Goal: Check status: Check status

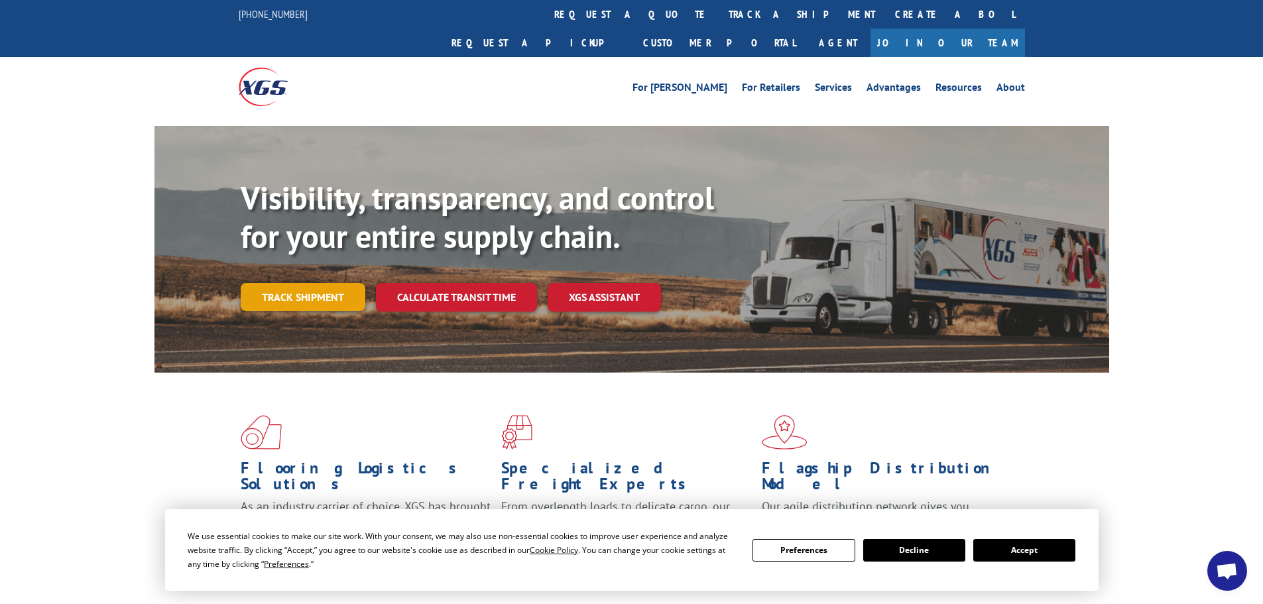
click at [286, 283] on link "Track shipment" at bounding box center [303, 297] width 125 height 28
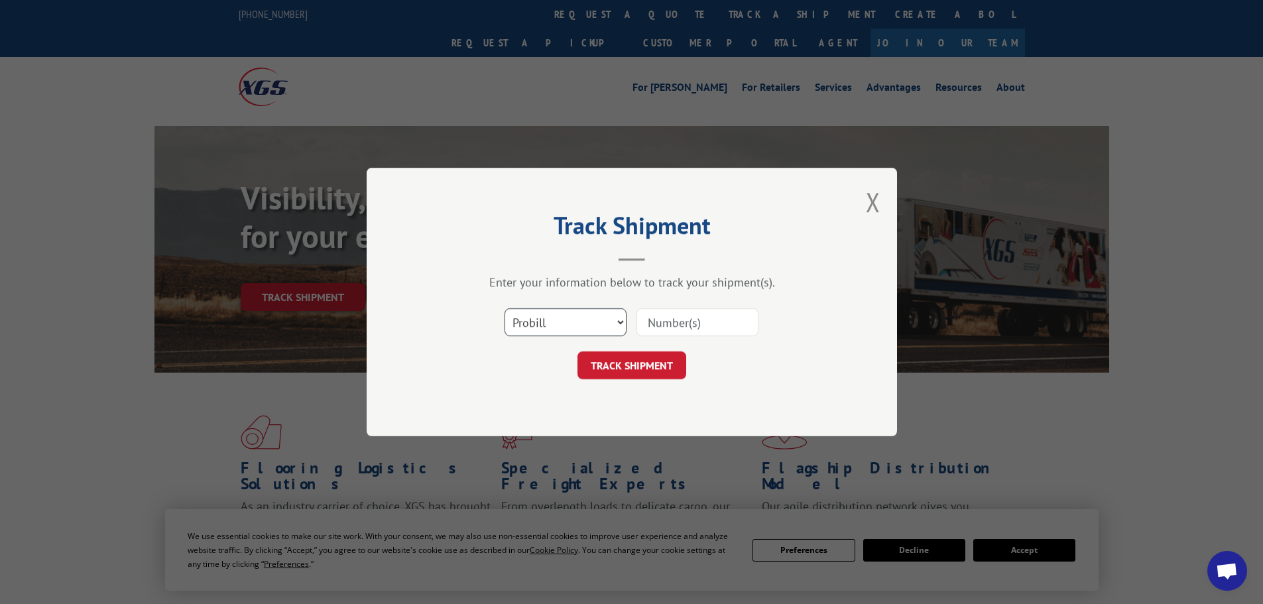
click at [551, 320] on select "Select category... Probill BOL PO" at bounding box center [565, 322] width 122 height 28
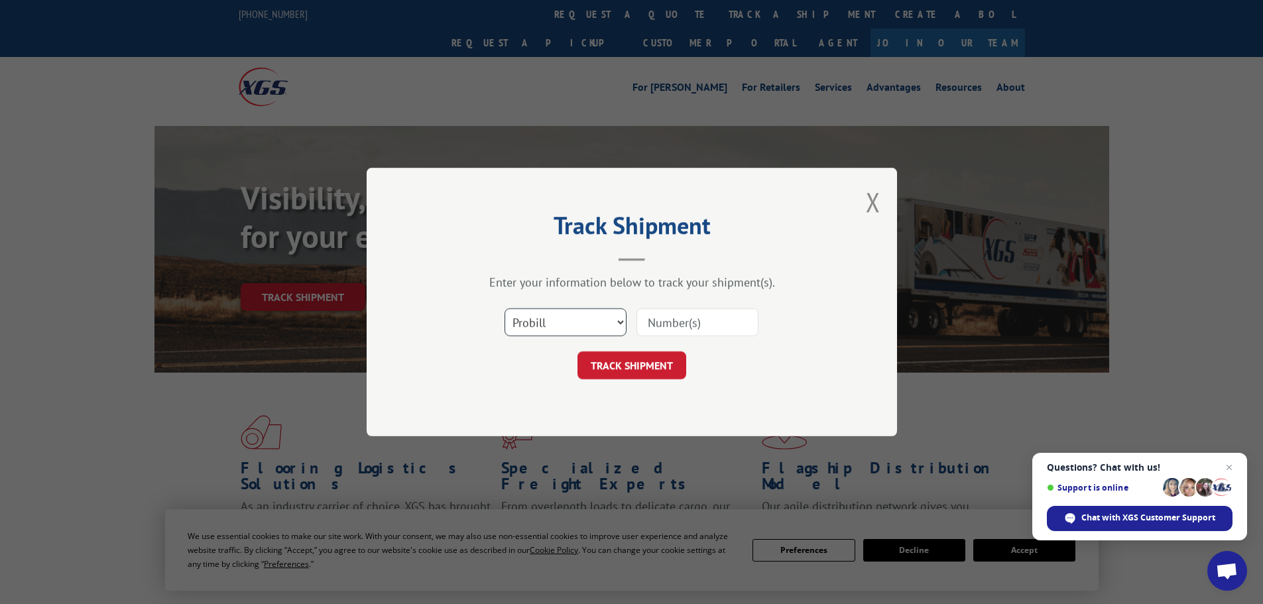
select select "bol"
click at [504, 308] on select "Select category... Probill BOL PO" at bounding box center [565, 322] width 122 height 28
click at [689, 322] on input at bounding box center [697, 322] width 122 height 28
paste input "7047371"
type input "7047371"
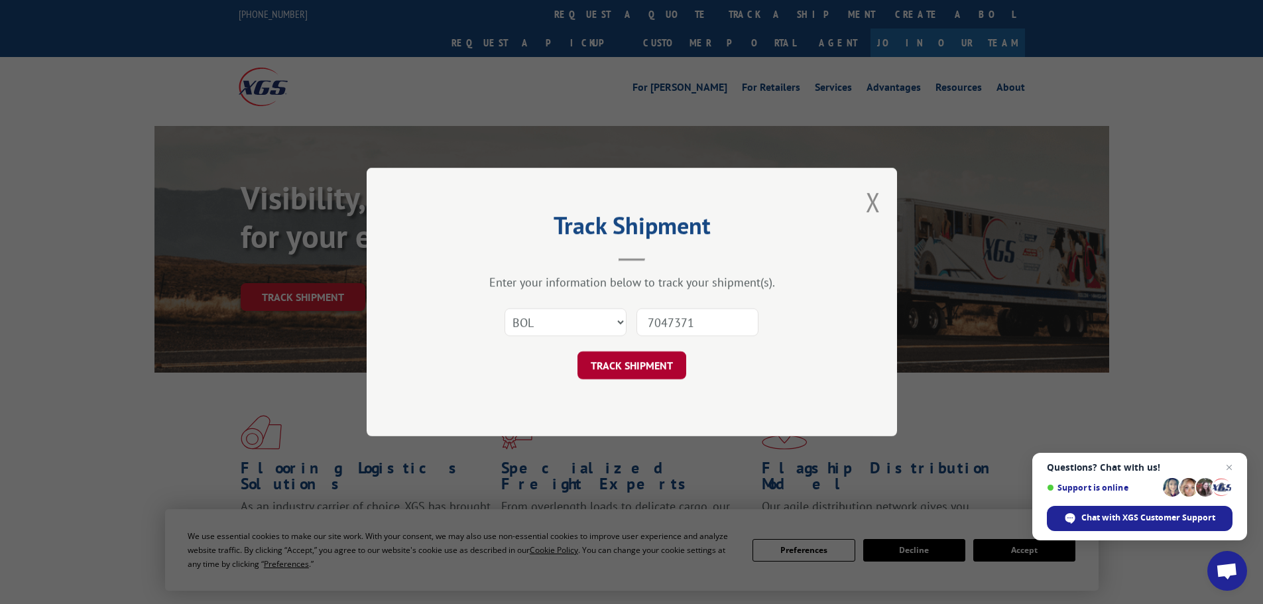
click at [622, 359] on button "TRACK SHIPMENT" at bounding box center [631, 365] width 109 height 28
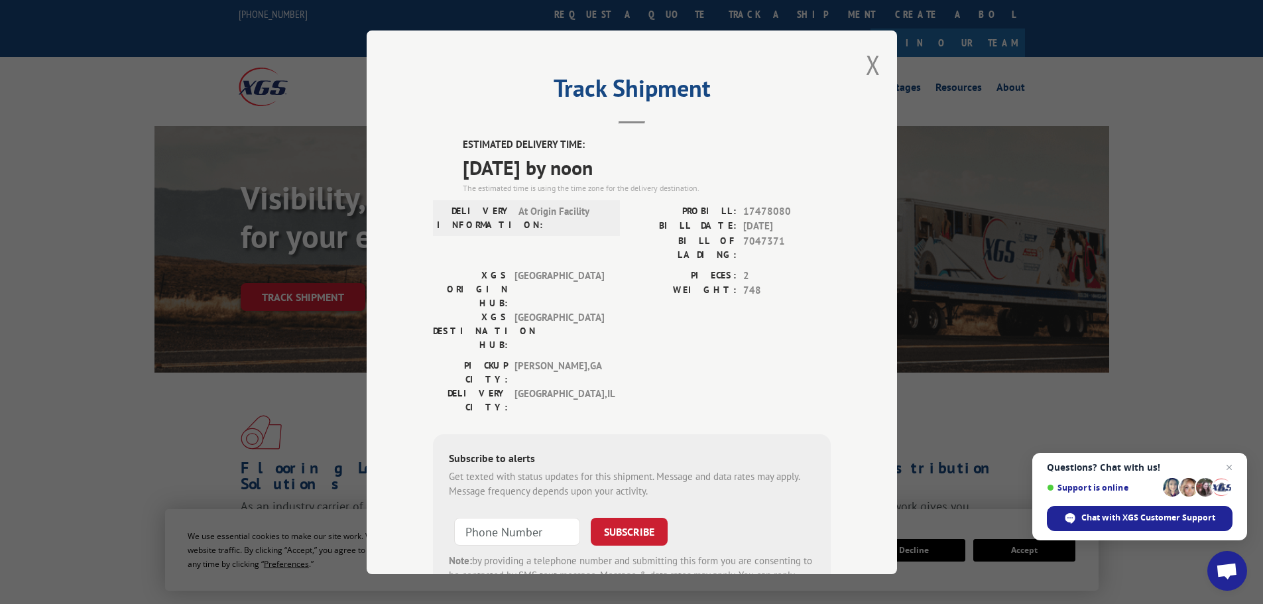
drag, startPoint x: 457, startPoint y: 141, endPoint x: 713, endPoint y: 181, distance: 259.7
click at [713, 181] on div "ESTIMATED DELIVERY TIME: [DATE] by noon The estimated time is using the time zo…" at bounding box center [632, 375] width 398 height 477
copy div "ESTIMATED DELIVERY TIME: [DATE] by noon"
